Goal: Communication & Community: Ask a question

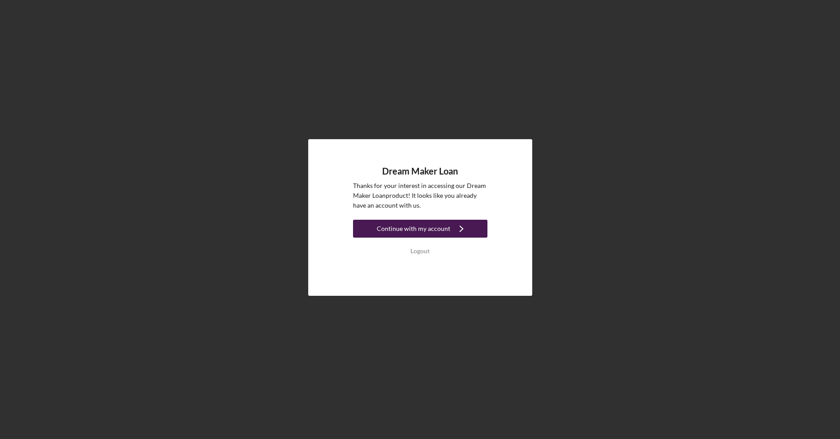
click at [409, 233] on div "Continue with my account" at bounding box center [413, 229] width 73 height 18
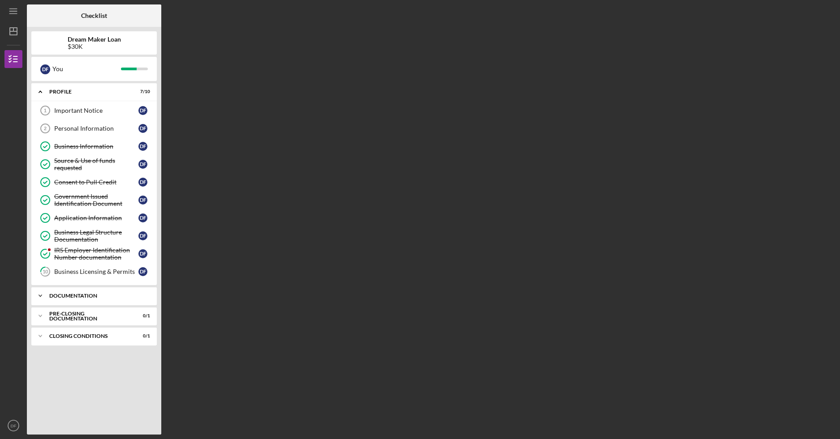
click at [96, 293] on div "Documentation" at bounding box center [97, 295] width 96 height 5
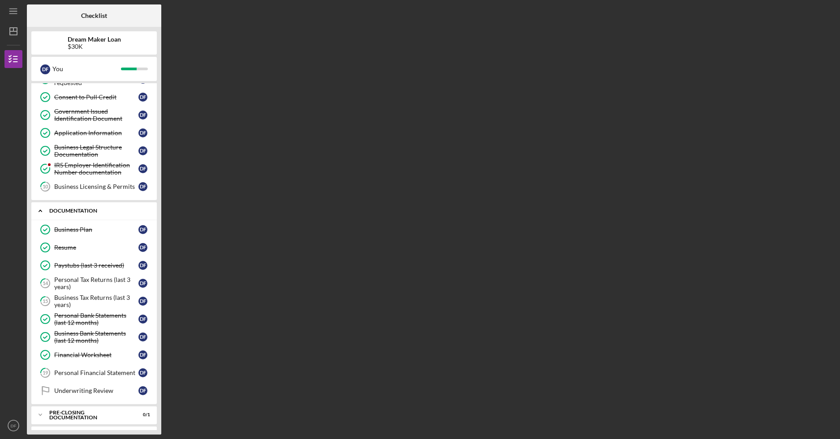
scroll to position [99, 0]
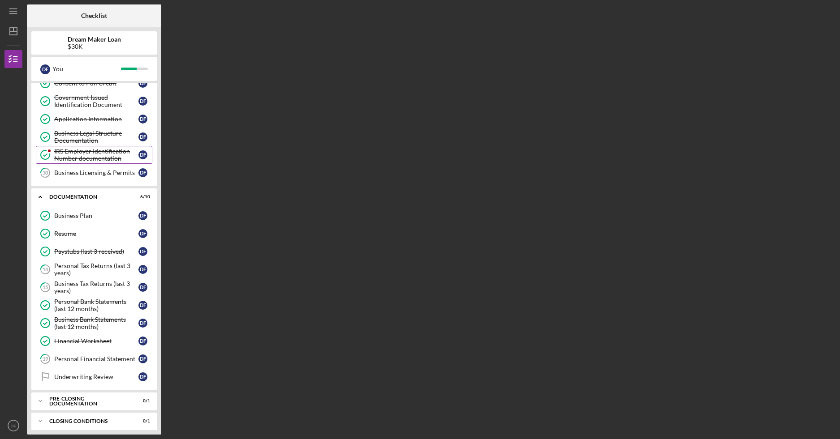
click at [72, 151] on div "IRS Employer Identification Number documentation" at bounding box center [96, 155] width 84 height 14
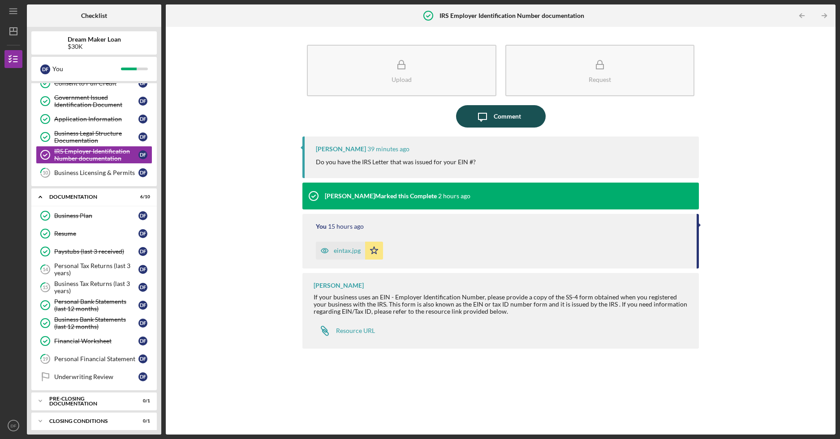
click at [489, 116] on icon "Icon/Message" at bounding box center [482, 116] width 22 height 22
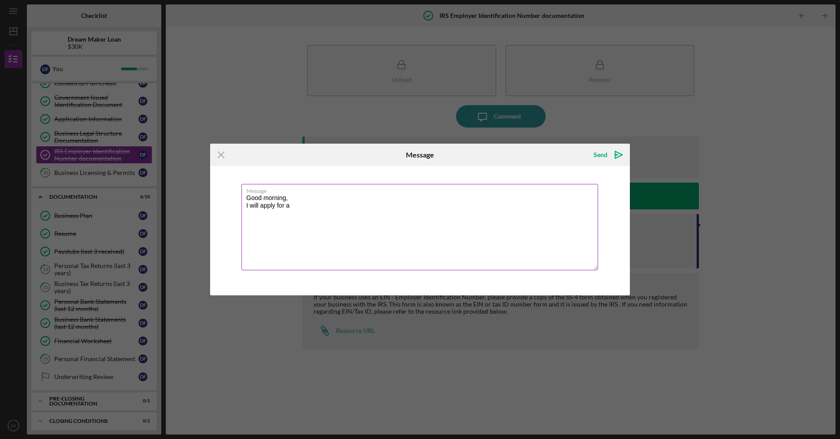
paste textarea "147C EIN Verification Letter"
click at [244, 204] on textarea "Good morning, I will apply for a 147C EIN Verification Letter" at bounding box center [419, 227] width 357 height 86
click at [262, 215] on textarea "Good morning, Unfortunately since we applied for it [DATE], I no longer have th…" at bounding box center [419, 227] width 357 height 86
click at [349, 205] on textarea "Good morning, Unfortunately since we applied for it [DATE], I no longer have th…" at bounding box center [419, 227] width 357 height 86
click at [513, 204] on textarea "Good morning, Unfortunately since we applied for it over [DATE], I no longer ha…" at bounding box center [419, 227] width 357 height 86
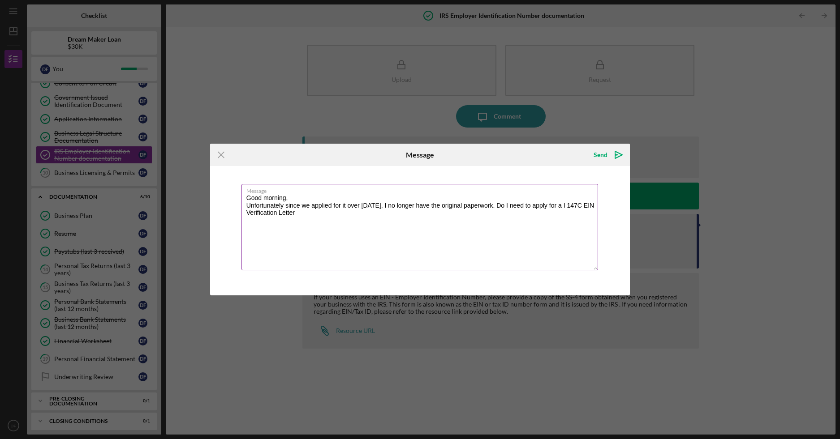
drag, startPoint x: 513, startPoint y: 204, endPoint x: 520, endPoint y: 223, distance: 19.6
click at [521, 224] on textarea "Good morning, Unfortunately since we applied for it over [DATE], I no longer ha…" at bounding box center [419, 227] width 357 height 86
type textarea "Good morning, Unfortunately since we applied for it over [DATE], I no longer ha…"
click at [601, 152] on div "Send" at bounding box center [601, 155] width 14 height 18
